Goal: Check status: Check status

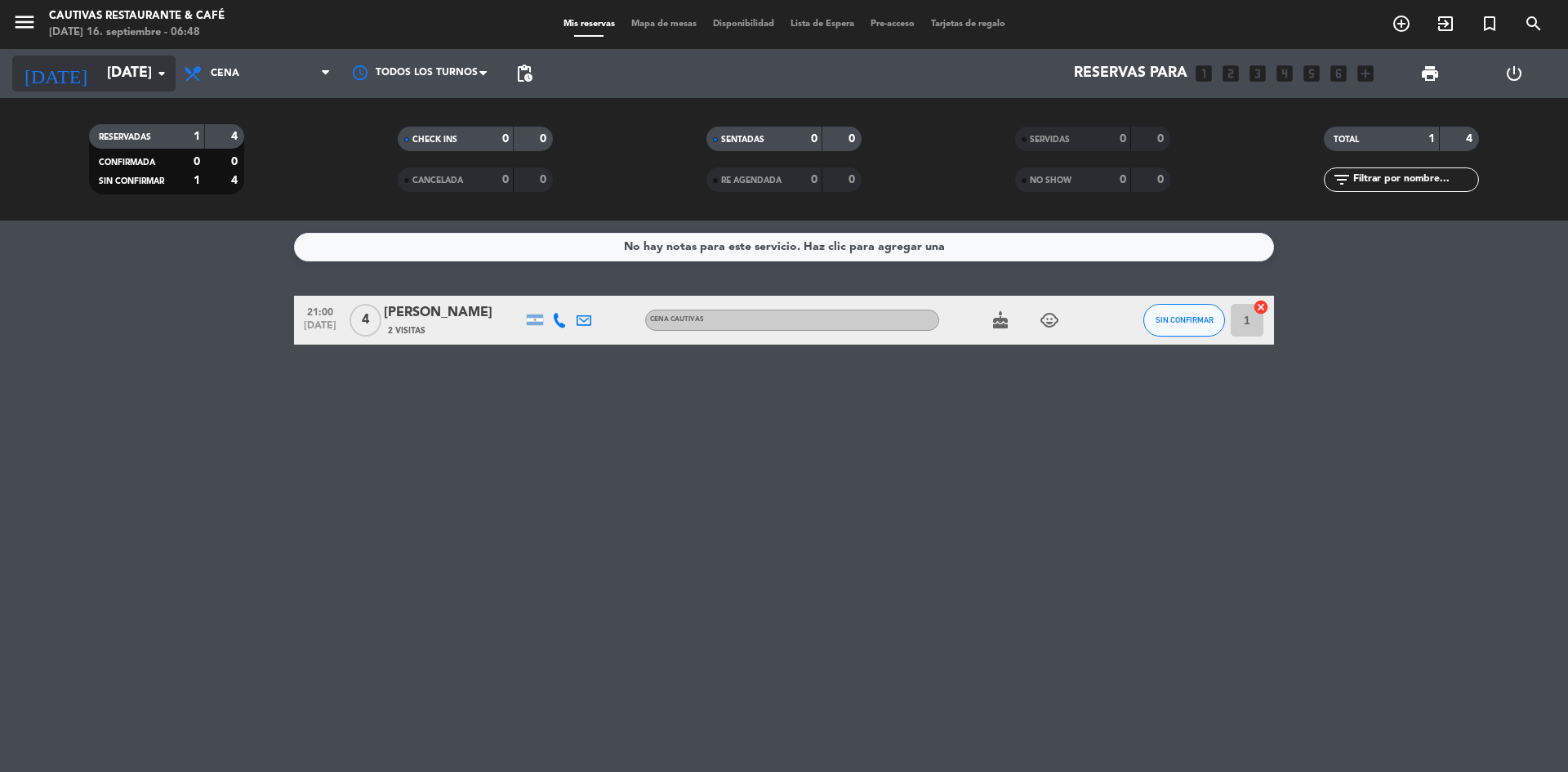
click at [144, 68] on input "[DATE]" at bounding box center [193, 73] width 189 height 32
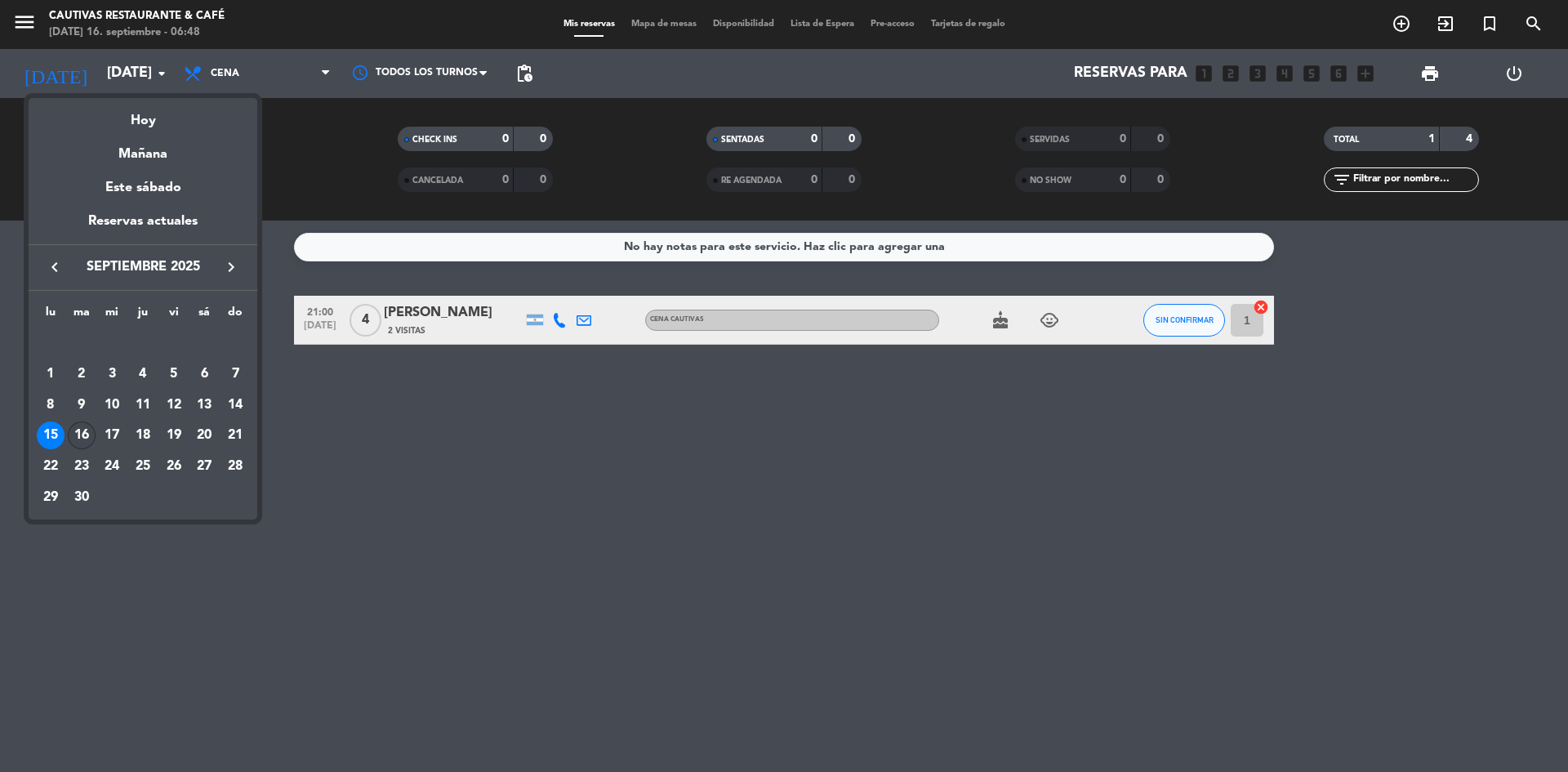
click at [80, 434] on div "16" at bounding box center [81, 435] width 28 height 28
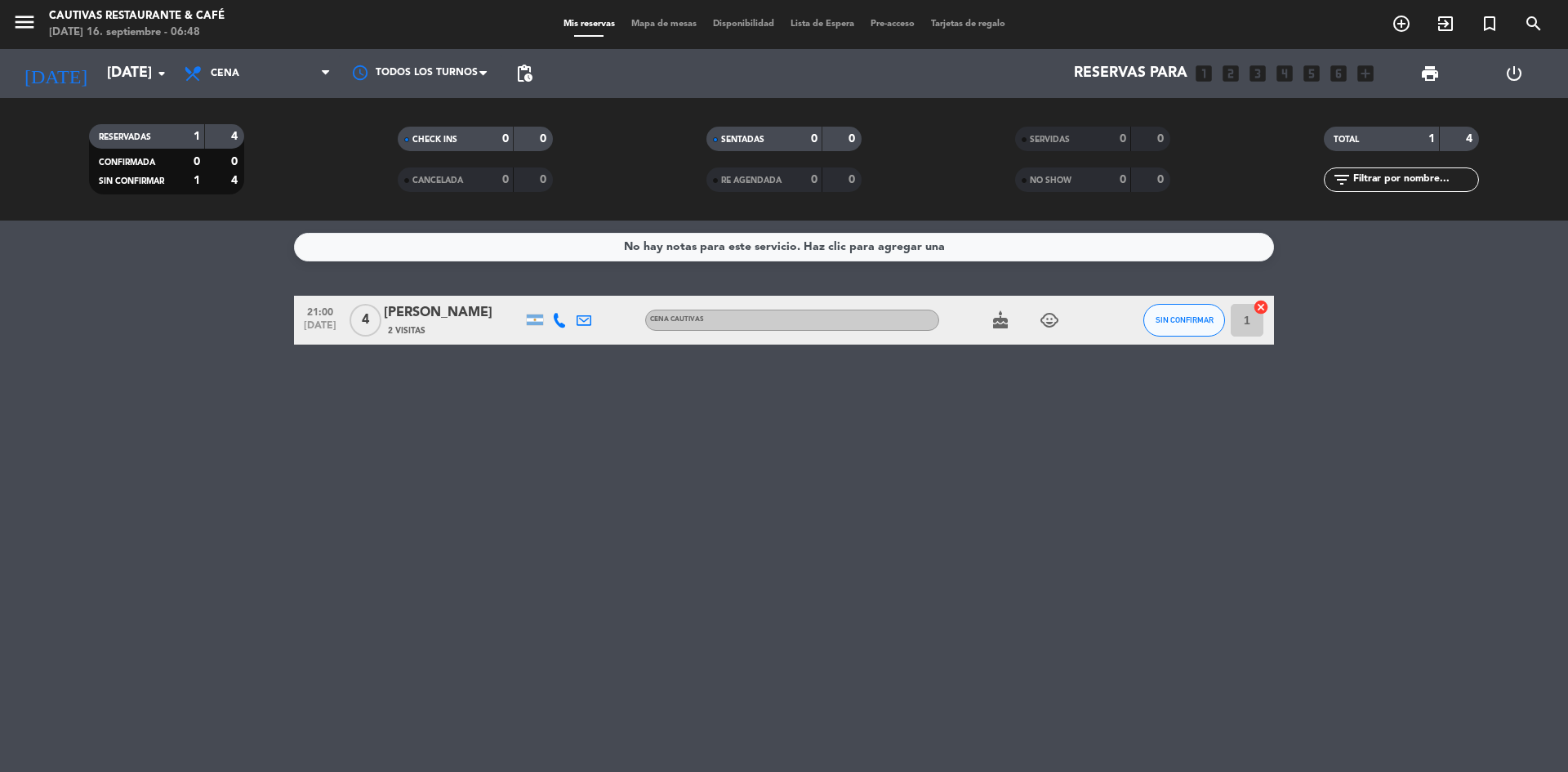
type input "[DATE]"
click at [242, 67] on span "Cena" at bounding box center [257, 73] width 164 height 36
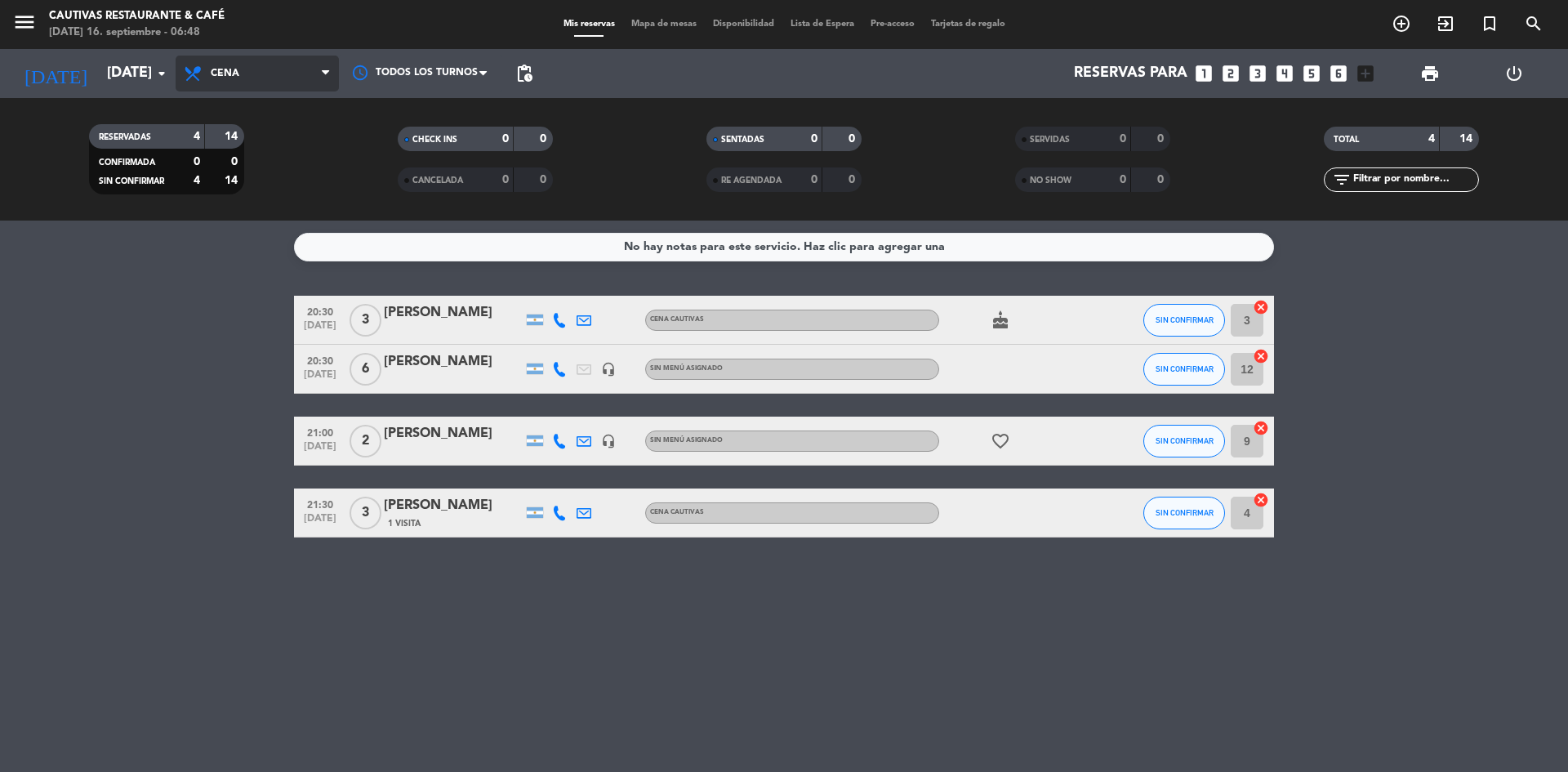
click at [266, 84] on span "Cena" at bounding box center [257, 73] width 164 height 36
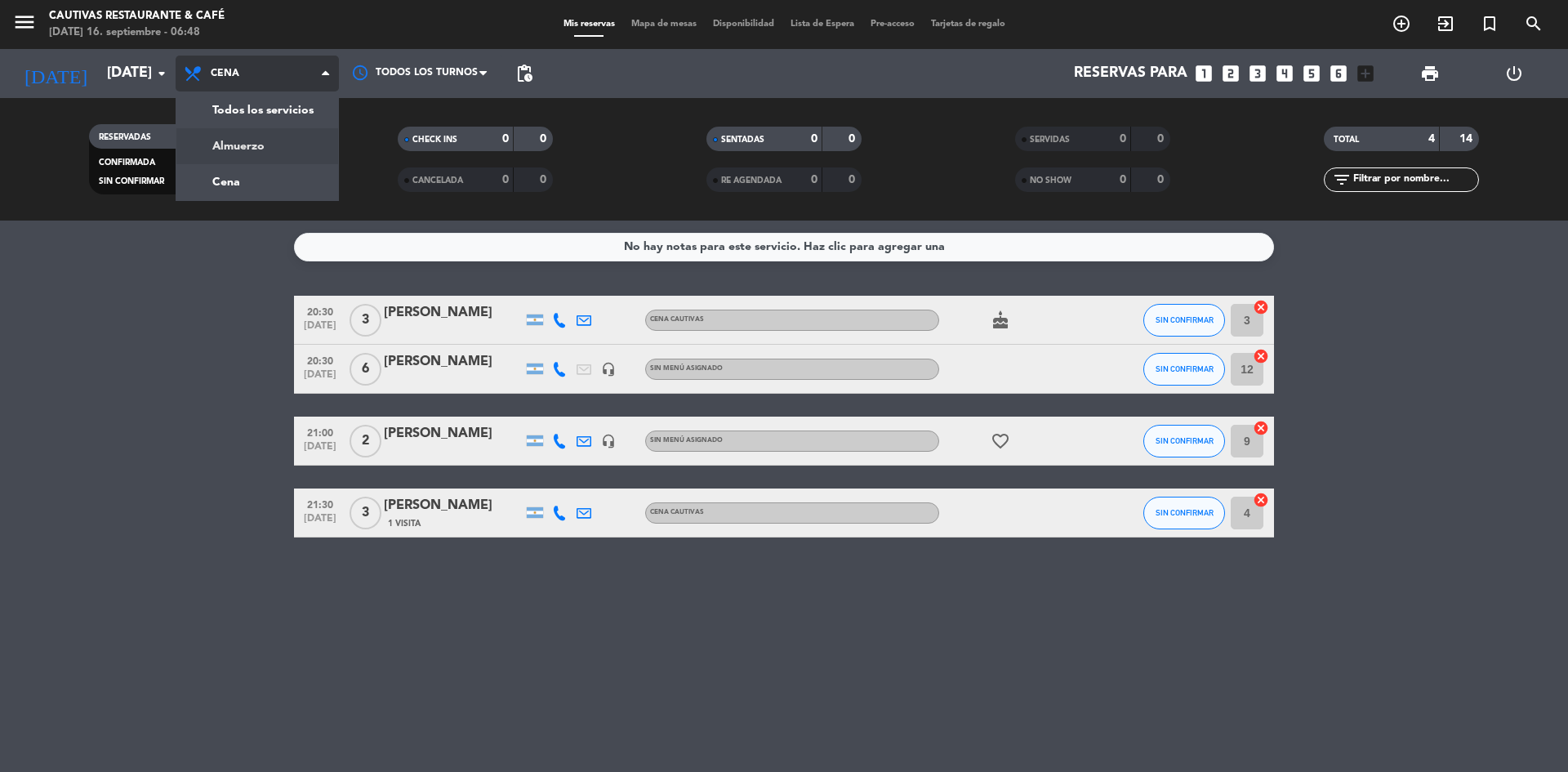
click at [245, 126] on div "menu Cautivas Restaurante & Café [DATE] 16. septiembre - 06:48 Mis reservas Map…" at bounding box center [784, 110] width 1568 height 221
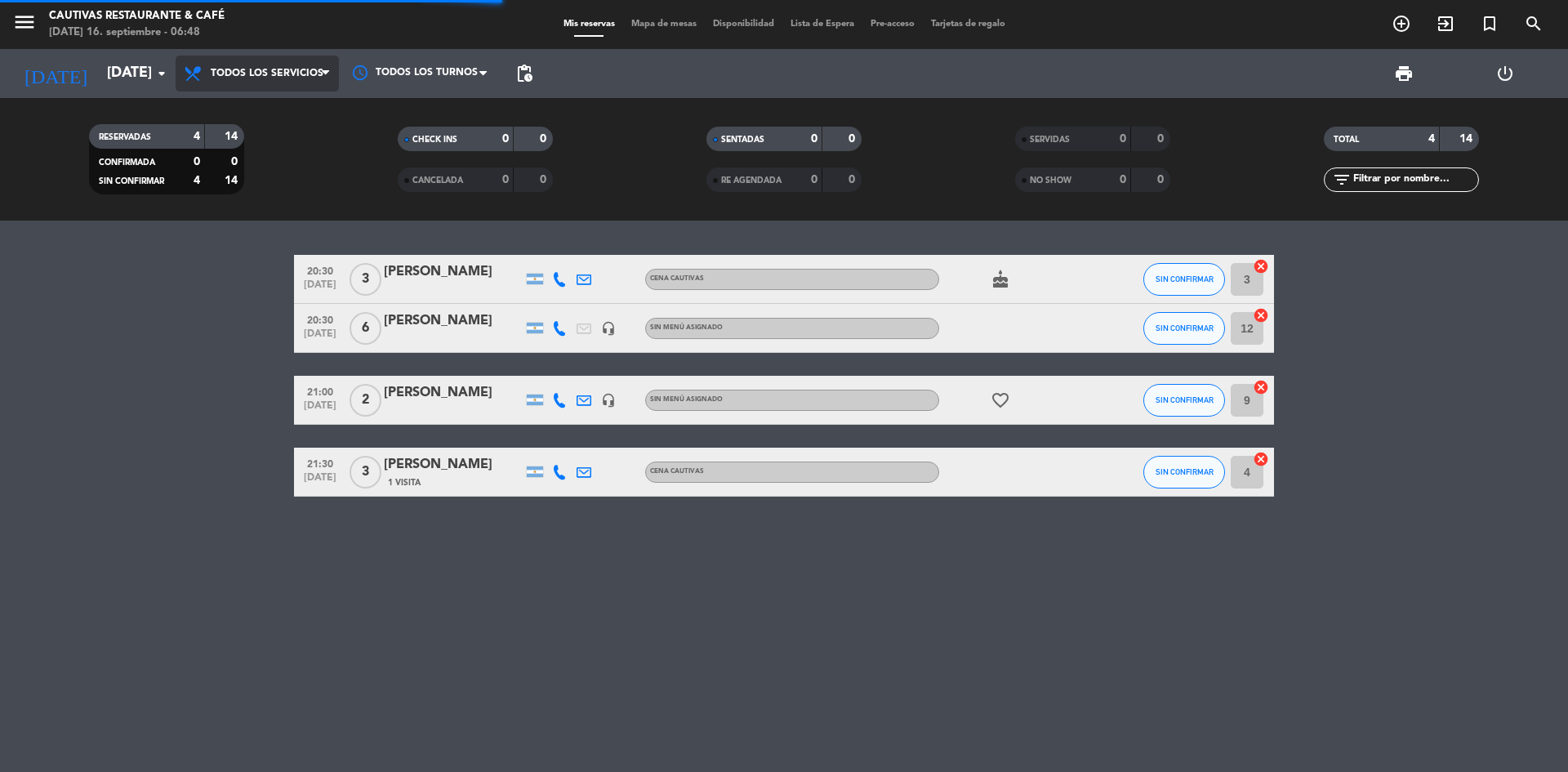
click at [249, 84] on span "Todos los servicios" at bounding box center [257, 73] width 164 height 36
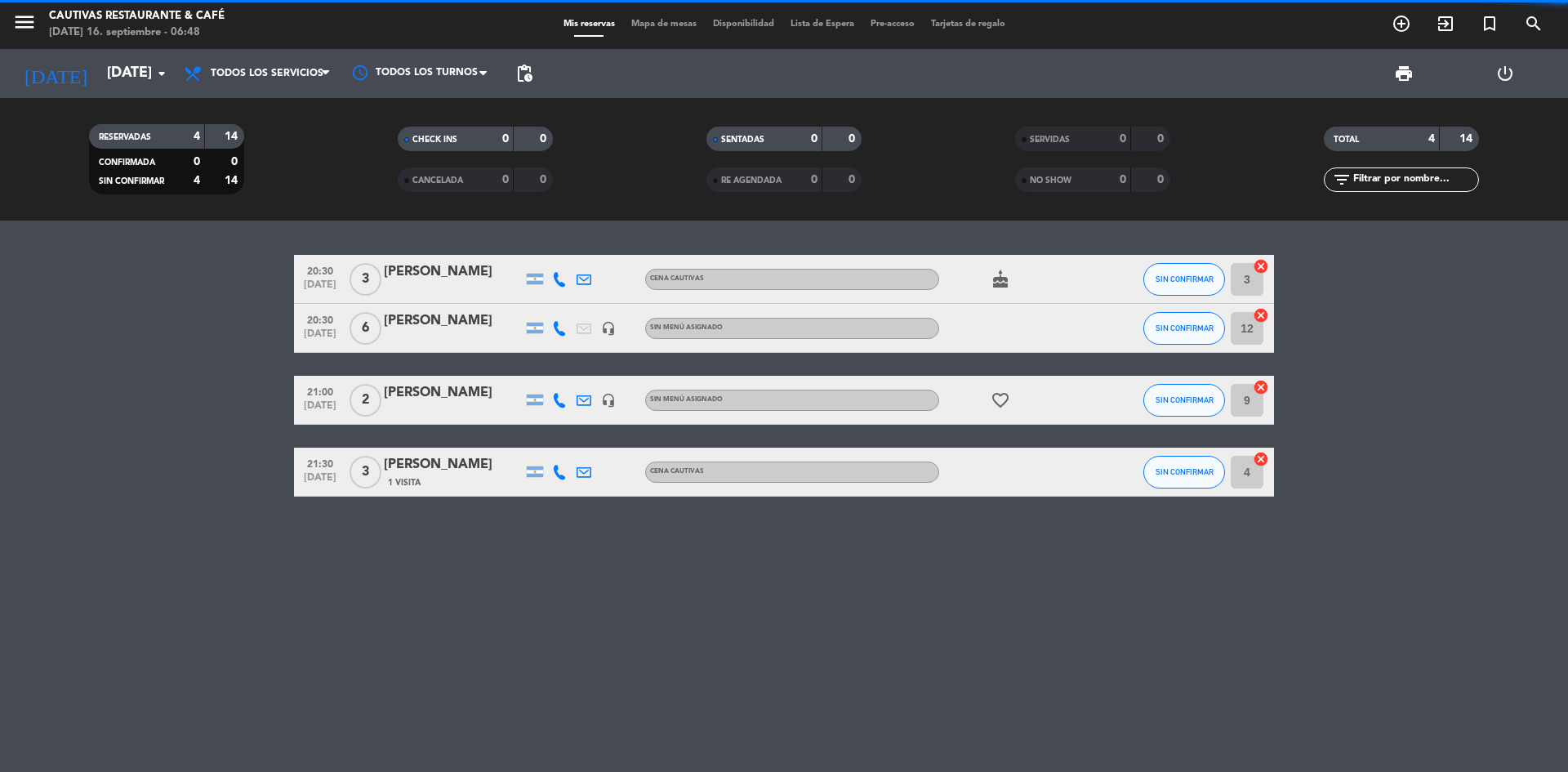
click at [245, 144] on filter-checkbox "RESERVADAS 4 14 CONFIRMADA 0 0 SIN CONFIRMAR 4 14" at bounding box center [166, 159] width 309 height 70
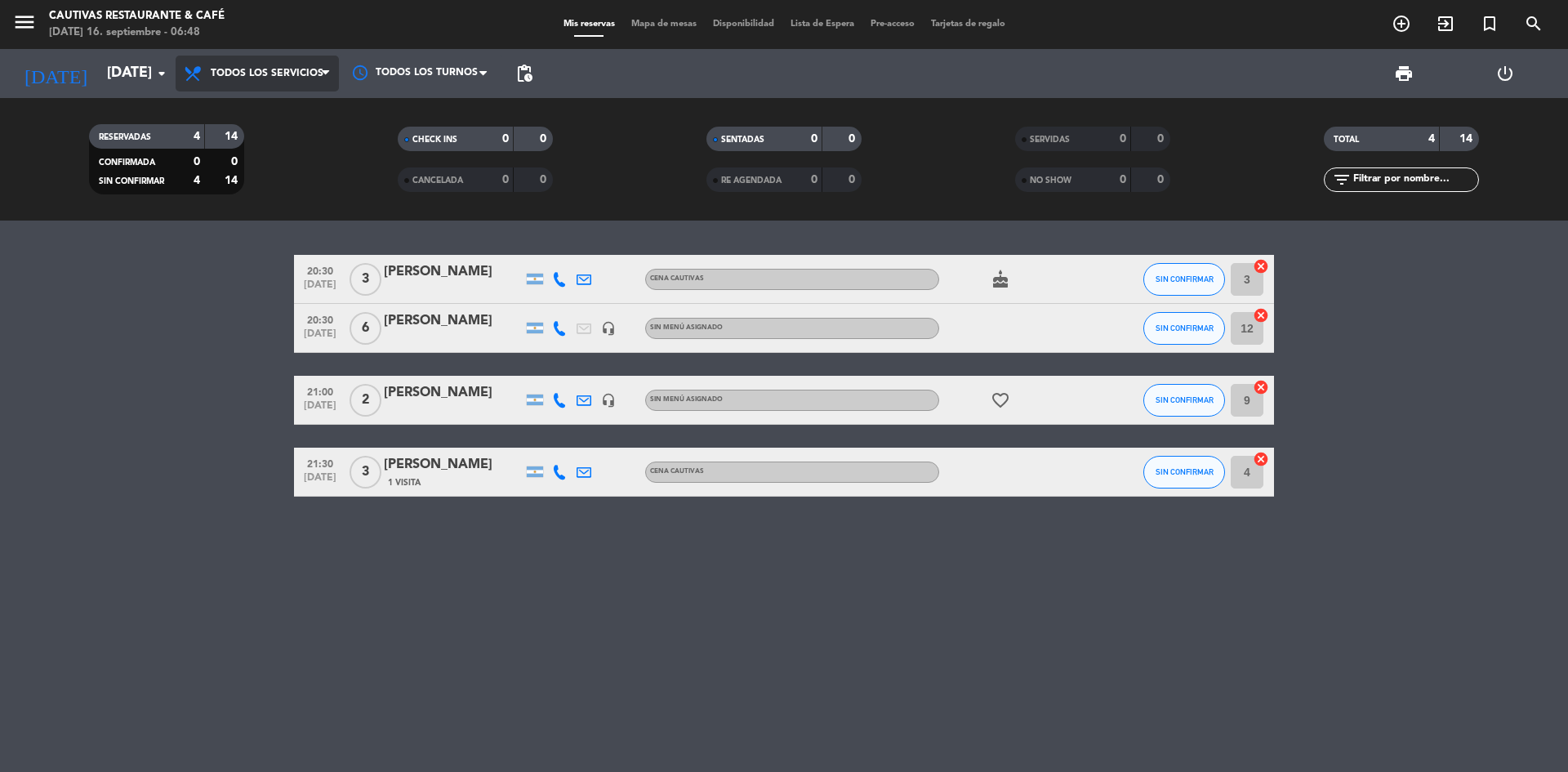
click at [252, 77] on span "Todos los servicios" at bounding box center [267, 73] width 113 height 11
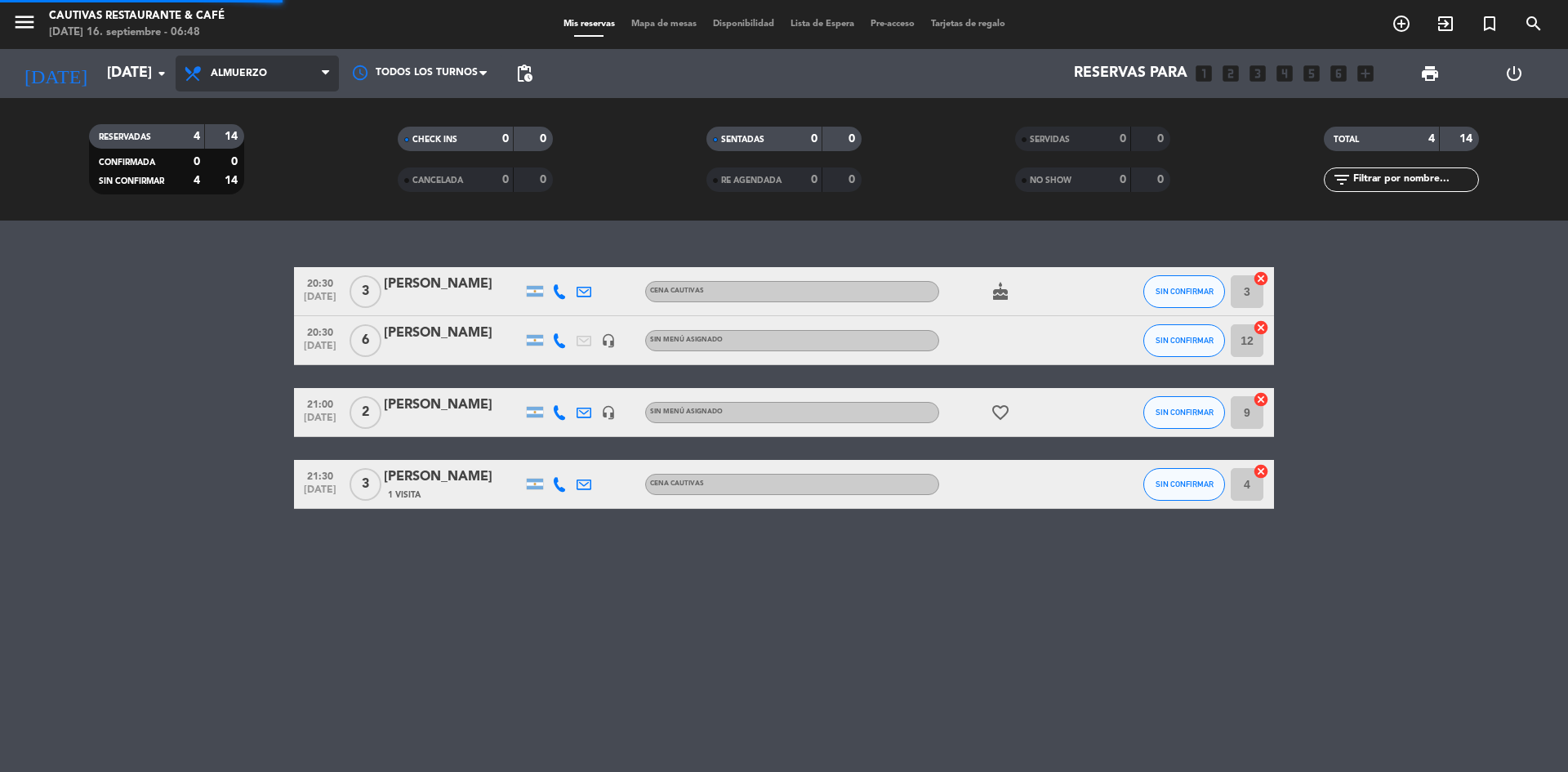
click at [243, 153] on div "menu Cautivas Restaurante & Café [DATE] 16. septiembre - 06:48 Mis reservas Map…" at bounding box center [784, 110] width 1568 height 221
